Goal: Information Seeking & Learning: Learn about a topic

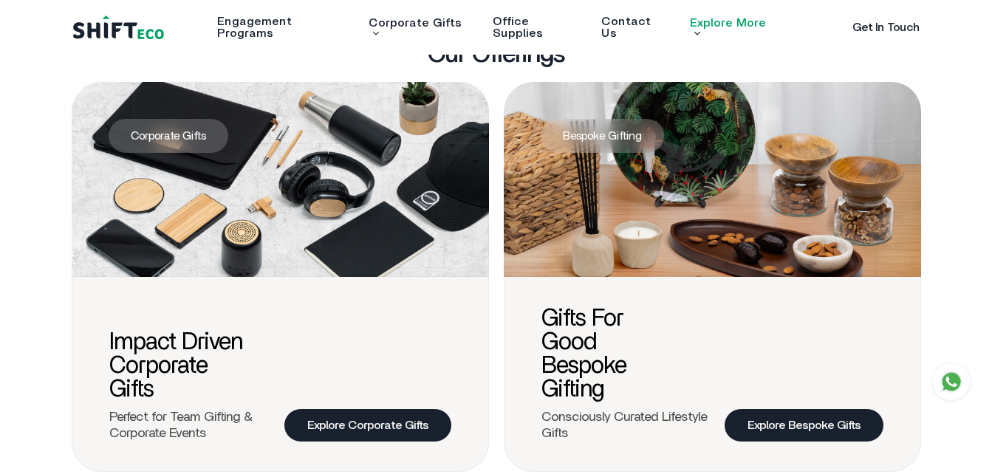
scroll to position [498, 0]
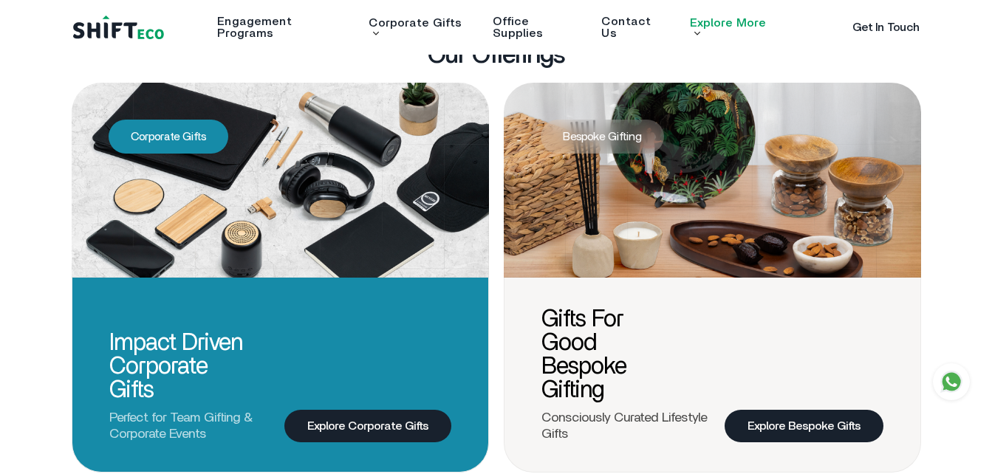
click at [398, 206] on img at bounding box center [280, 180] width 417 height 195
click at [411, 402] on div "Impact Driven Corporate Gifts Perfect for Team Gifting & Corporate Events Explo…" at bounding box center [280, 375] width 417 height 195
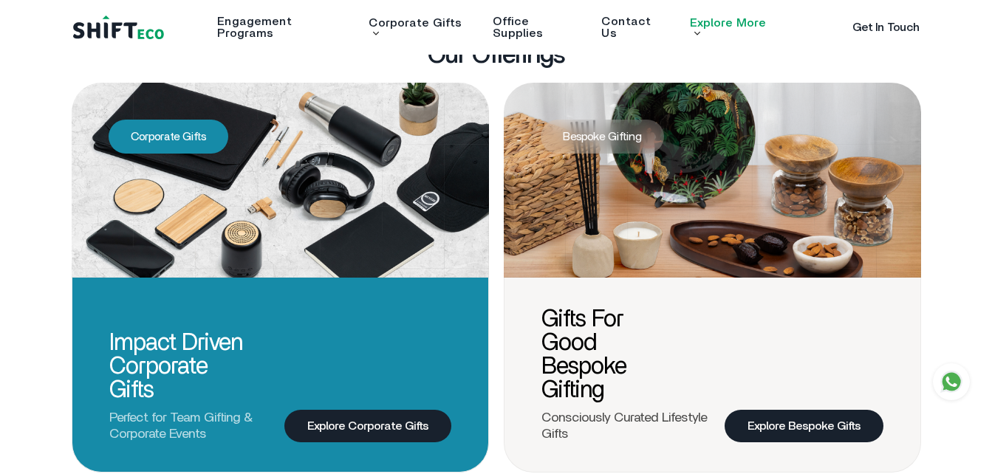
click at [403, 423] on link "Explore Corporate Gifts" at bounding box center [367, 426] width 167 height 33
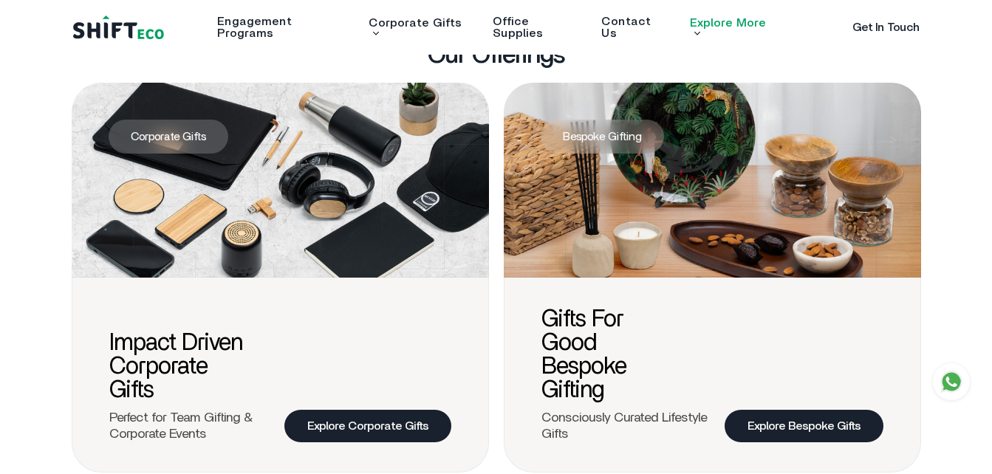
click at [525, 55] on h3 "Our Offerings" at bounding box center [496, 55] width 137 height 25
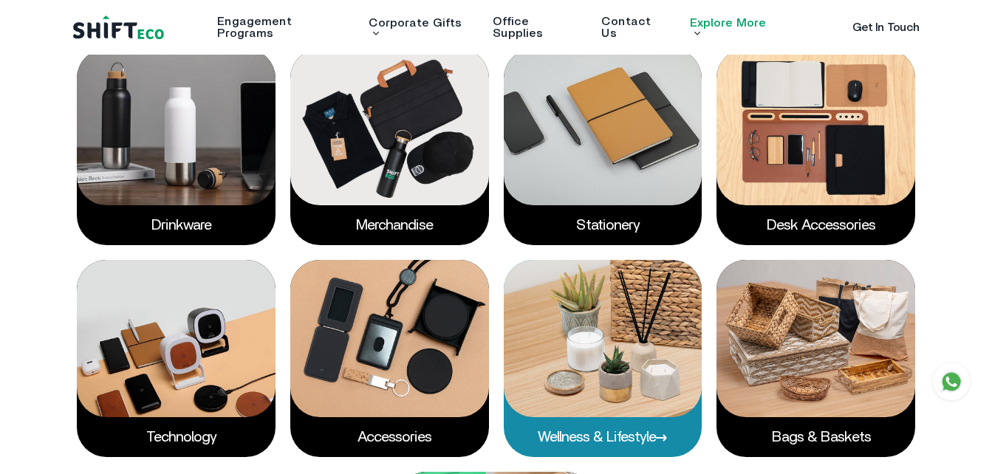
scroll to position [1982, 0]
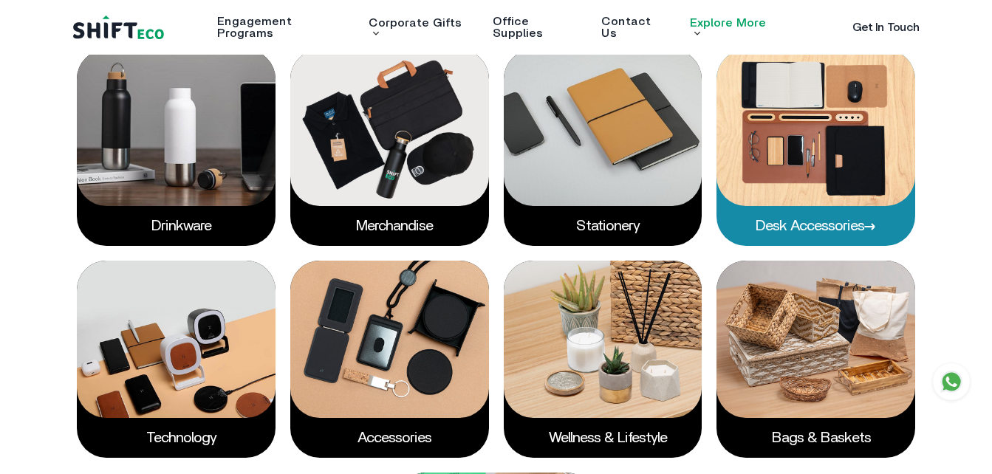
click at [805, 207] on img at bounding box center [815, 127] width 199 height 157
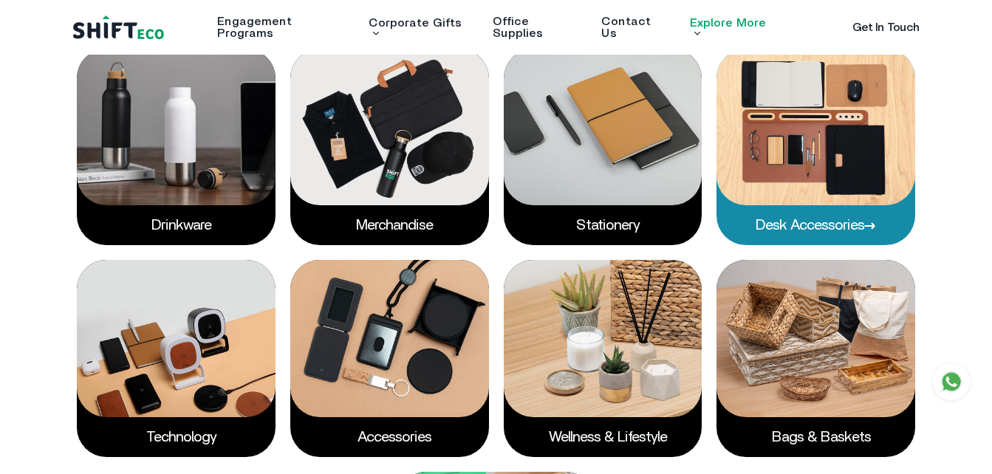
click at [863, 233] on link "Desk accessories" at bounding box center [815, 225] width 120 height 15
click at [826, 241] on p "Desk accessories" at bounding box center [815, 225] width 199 height 40
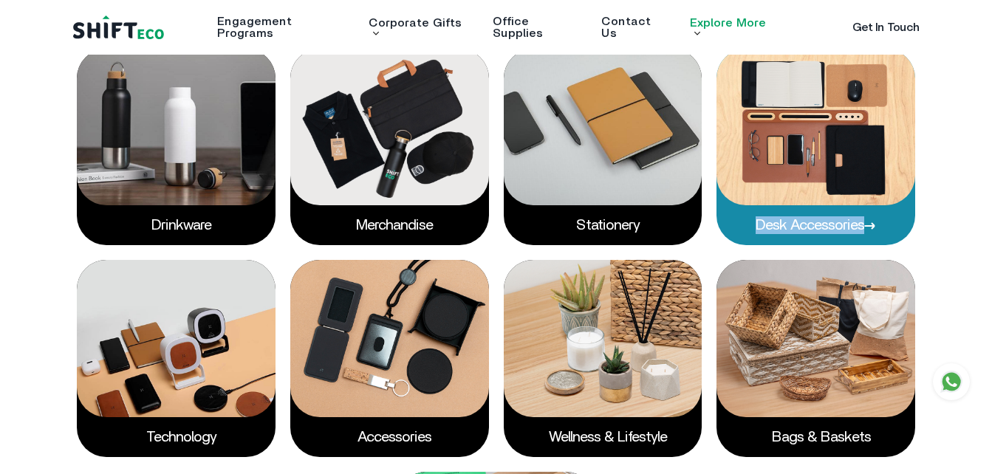
drag, startPoint x: 826, startPoint y: 241, endPoint x: 906, endPoint y: 249, distance: 80.9
click at [876, 230] on icon at bounding box center [870, 225] width 12 height 7
